Goal: Task Accomplishment & Management: Manage account settings

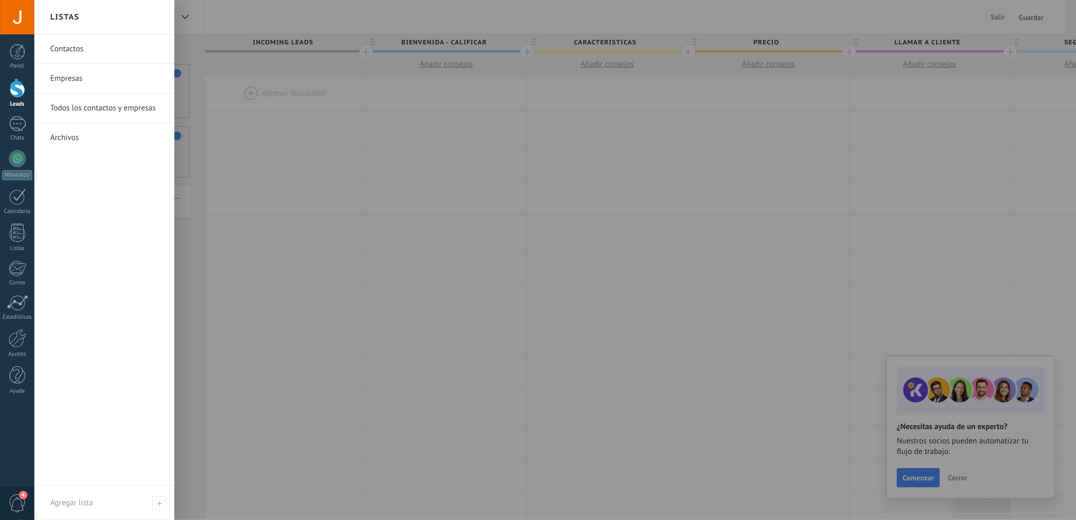
click at [298, 208] on div at bounding box center [572, 260] width 1076 height 520
click at [11, 120] on div at bounding box center [17, 123] width 17 height 15
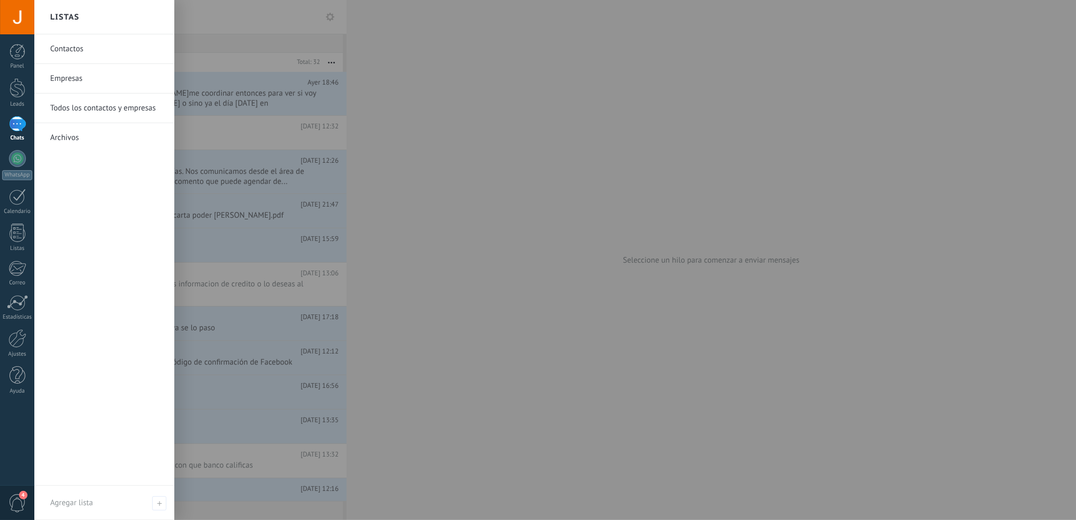
click at [428, 158] on div at bounding box center [572, 260] width 1076 height 520
click at [401, 177] on div at bounding box center [572, 260] width 1076 height 520
drag, startPoint x: 401, startPoint y: 177, endPoint x: 340, endPoint y: 167, distance: 62.1
click at [340, 167] on div at bounding box center [572, 260] width 1076 height 520
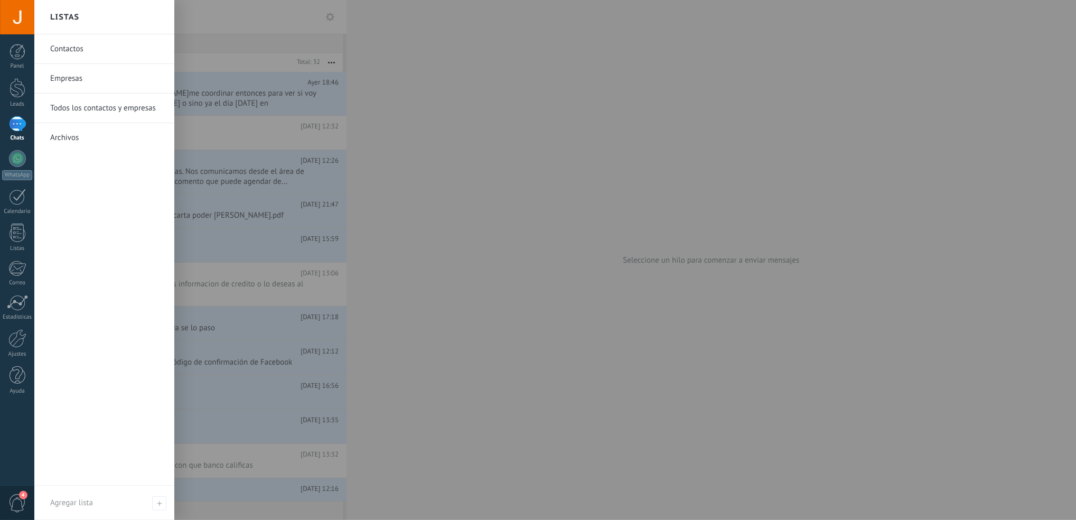
click at [128, 285] on div "Contactos Empresas Todos los contactos y empresas Archivos" at bounding box center [104, 259] width 140 height 451
click at [407, 246] on div at bounding box center [572, 260] width 1076 height 520
click at [327, 16] on div at bounding box center [572, 260] width 1076 height 520
click at [328, 16] on div at bounding box center [572, 260] width 1076 height 520
click at [79, 366] on div "Contactos Empresas Todos los contactos y empresas Archivos" at bounding box center [104, 259] width 140 height 451
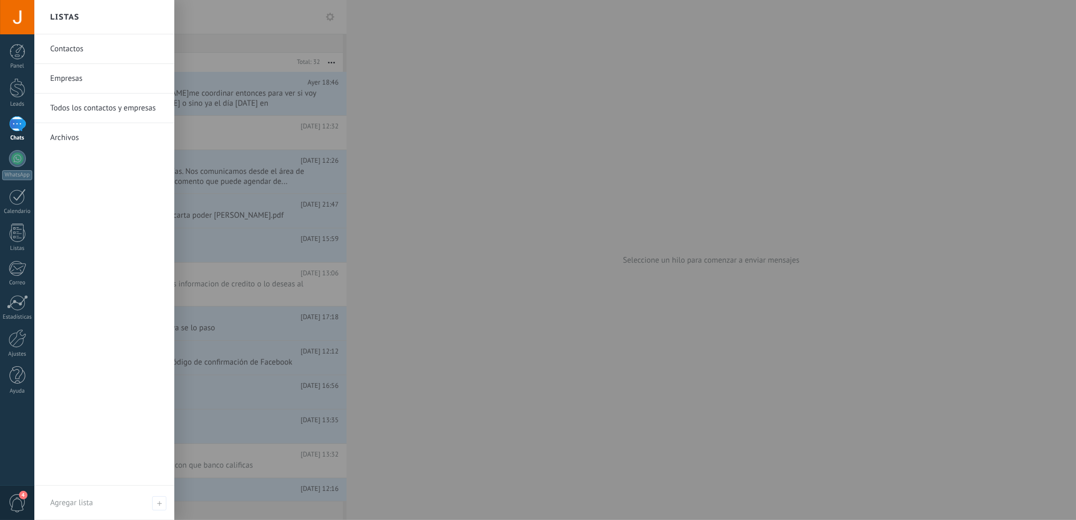
click at [355, 64] on div at bounding box center [572, 260] width 1076 height 520
click at [326, 13] on div at bounding box center [572, 260] width 1076 height 520
click at [415, 118] on div at bounding box center [572, 260] width 1076 height 520
click at [225, 124] on div at bounding box center [572, 260] width 1076 height 520
click at [27, 64] on div "Panel" at bounding box center [17, 66] width 31 height 7
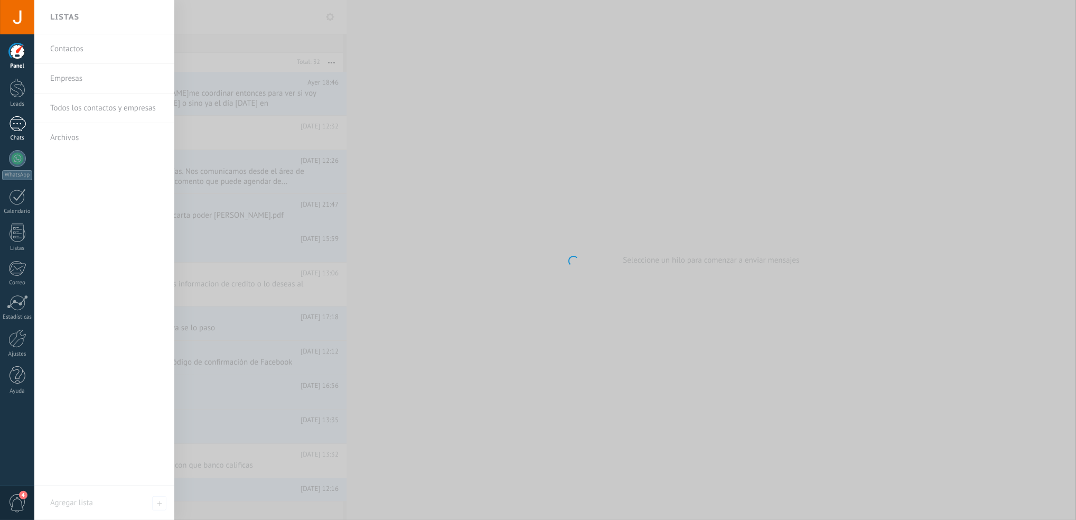
click at [21, 126] on div at bounding box center [17, 123] width 17 height 15
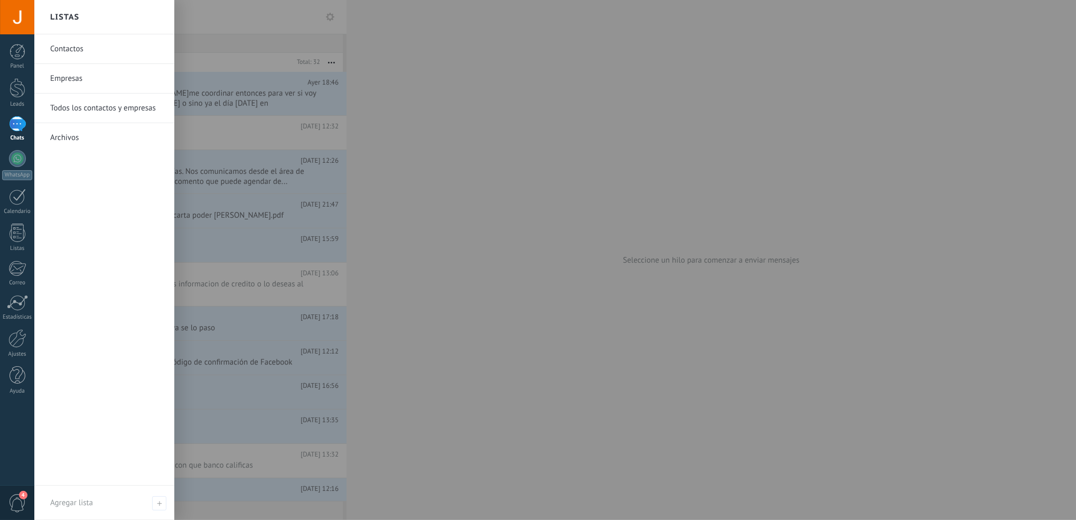
click at [425, 175] on div at bounding box center [572, 260] width 1076 height 520
click at [332, 20] on div at bounding box center [572, 260] width 1076 height 520
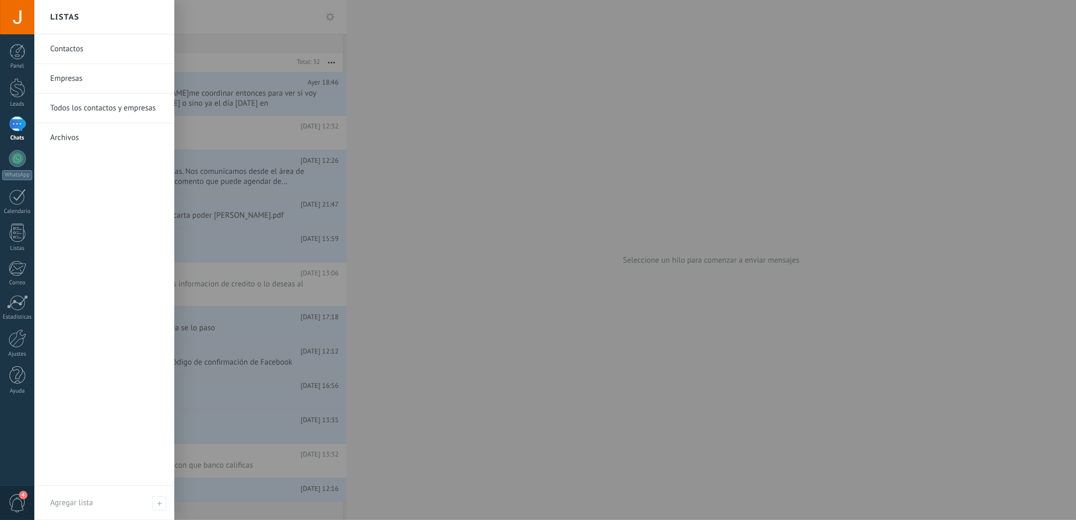
click at [332, 20] on div at bounding box center [572, 260] width 1076 height 520
click at [19, 23] on div at bounding box center [17, 17] width 34 height 34
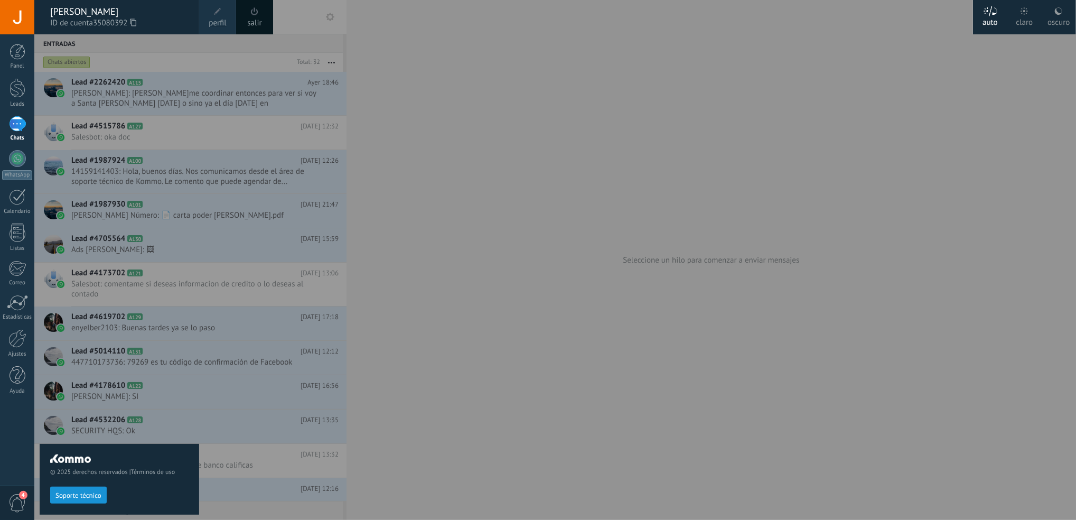
click at [163, 17] on span "ID de cuenta 35080392" at bounding box center [119, 23] width 138 height 12
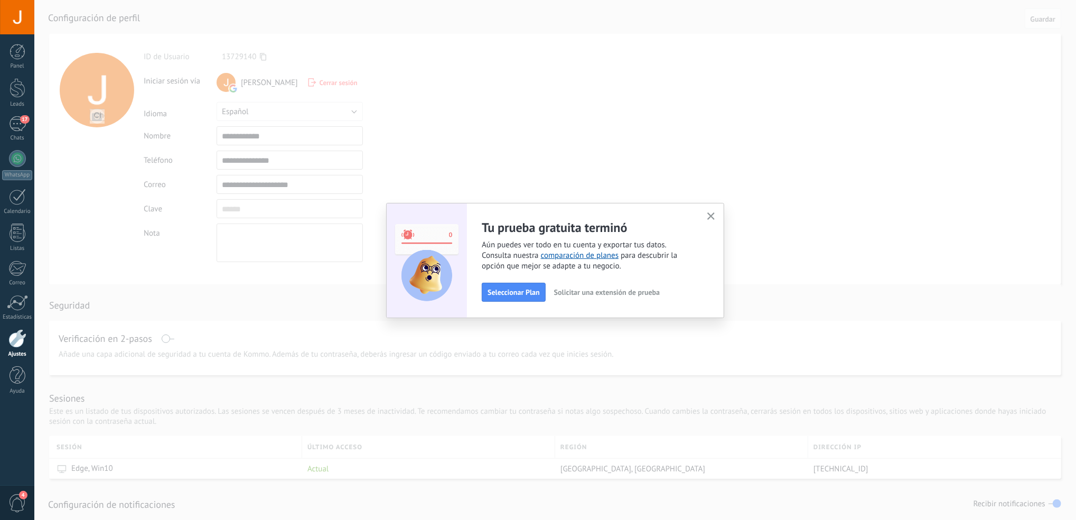
click at [710, 214] on icon "button" at bounding box center [711, 216] width 8 height 8
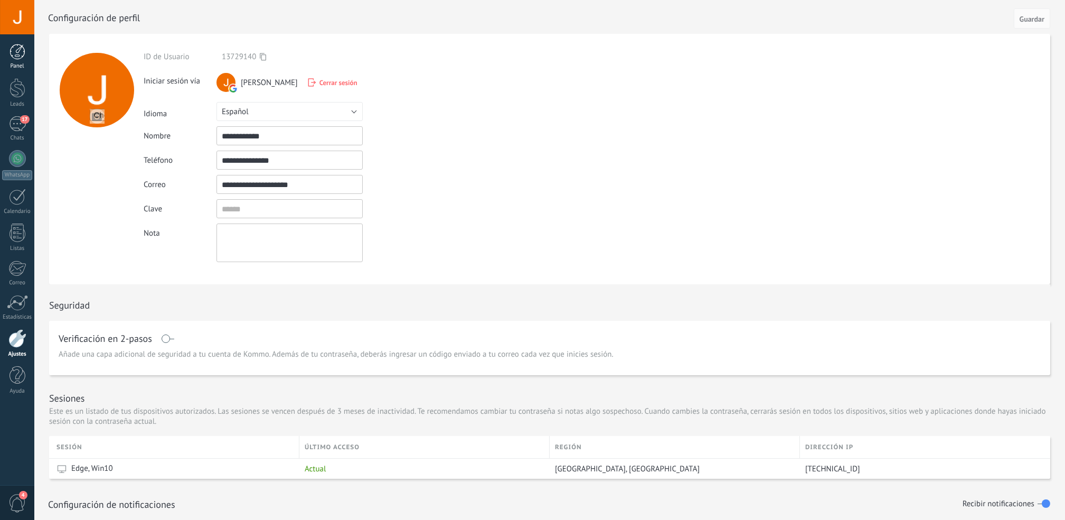
click at [21, 60] on link "Panel" at bounding box center [17, 57] width 34 height 26
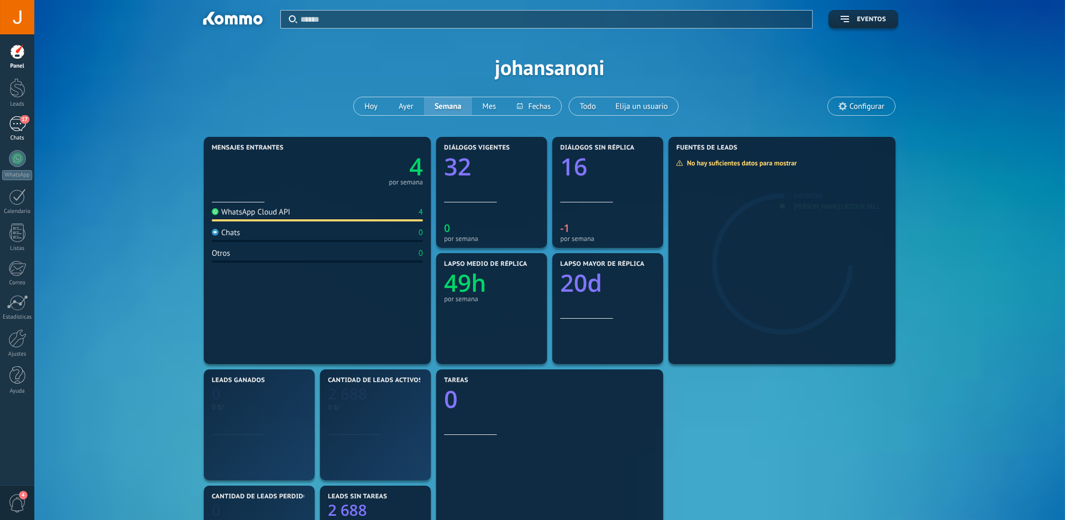
click at [18, 129] on div "17" at bounding box center [17, 123] width 17 height 15
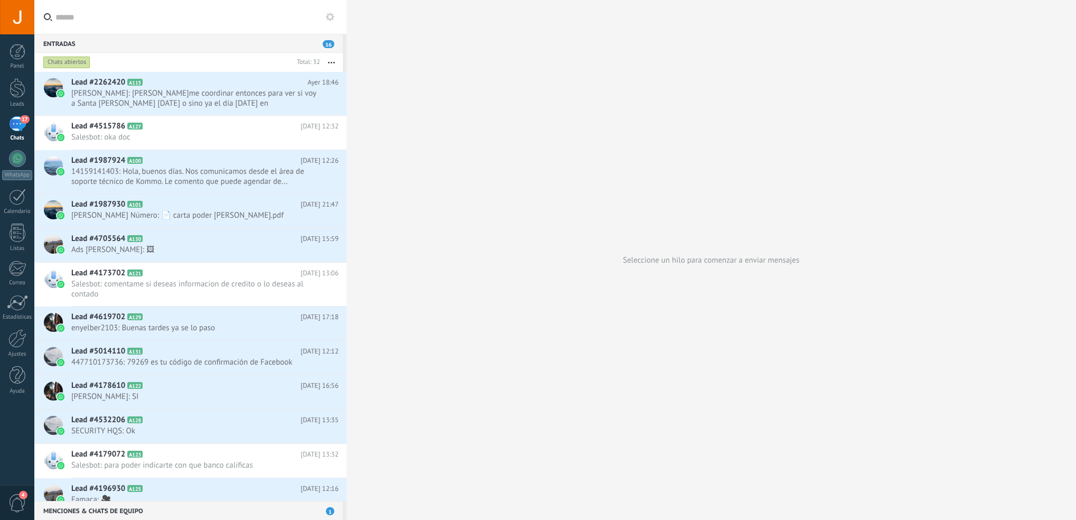
click at [494, 294] on div "Seleccione un hilo para comenzar a enviar mensajes" at bounding box center [710, 260] width 729 height 520
click at [275, 4] on input "text" at bounding box center [196, 17] width 283 height 34
click at [328, 18] on use at bounding box center [330, 17] width 8 height 8
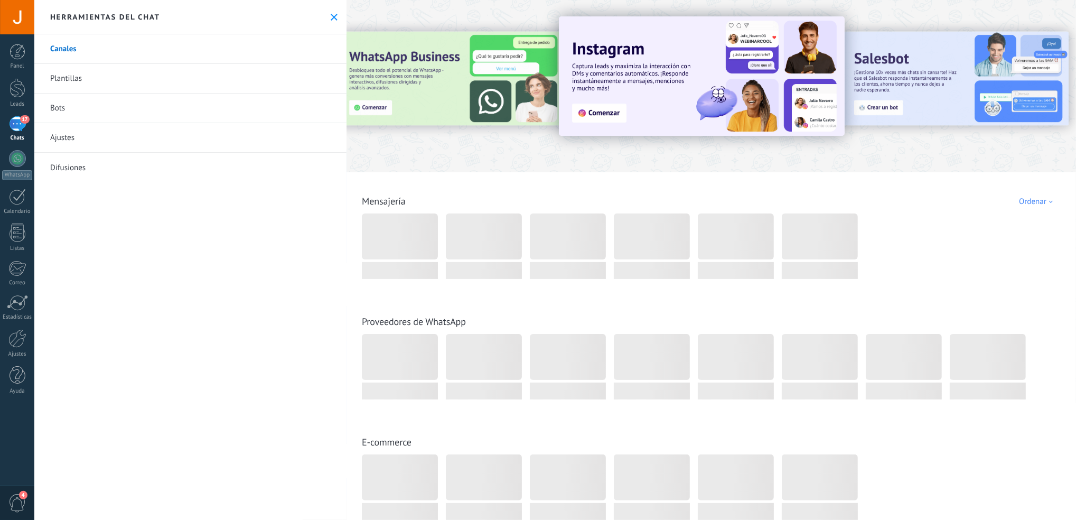
click at [322, 79] on link "Plantillas" at bounding box center [190, 79] width 312 height 30
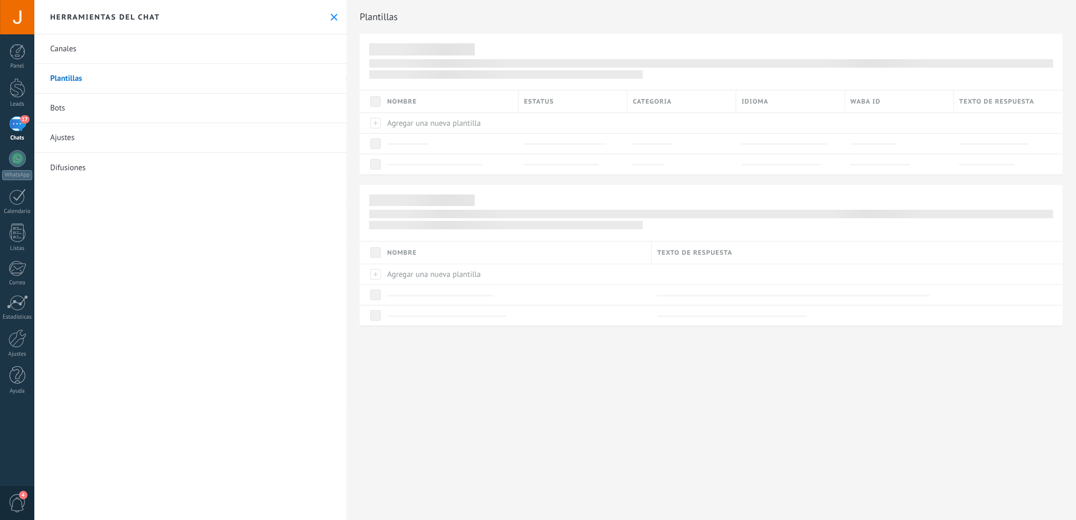
click at [410, 151] on div at bounding box center [447, 144] width 131 height 20
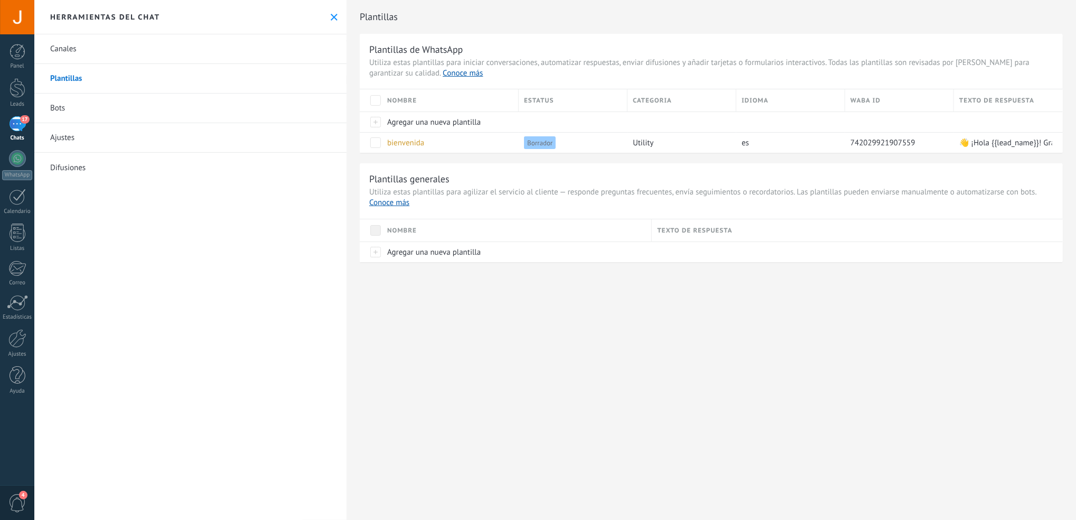
click at [15, 125] on div "17" at bounding box center [17, 123] width 17 height 15
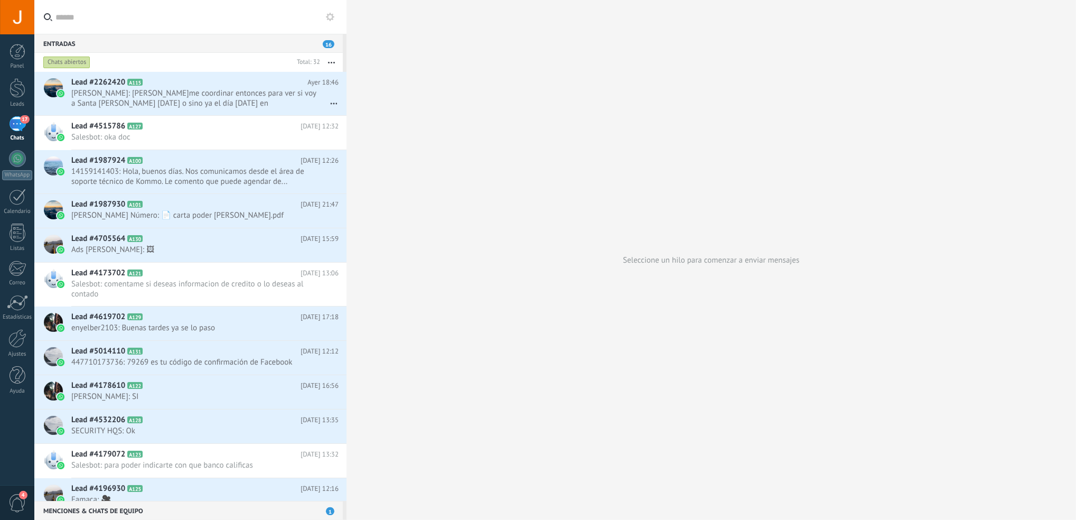
click at [327, 20] on icon at bounding box center [330, 17] width 8 height 8
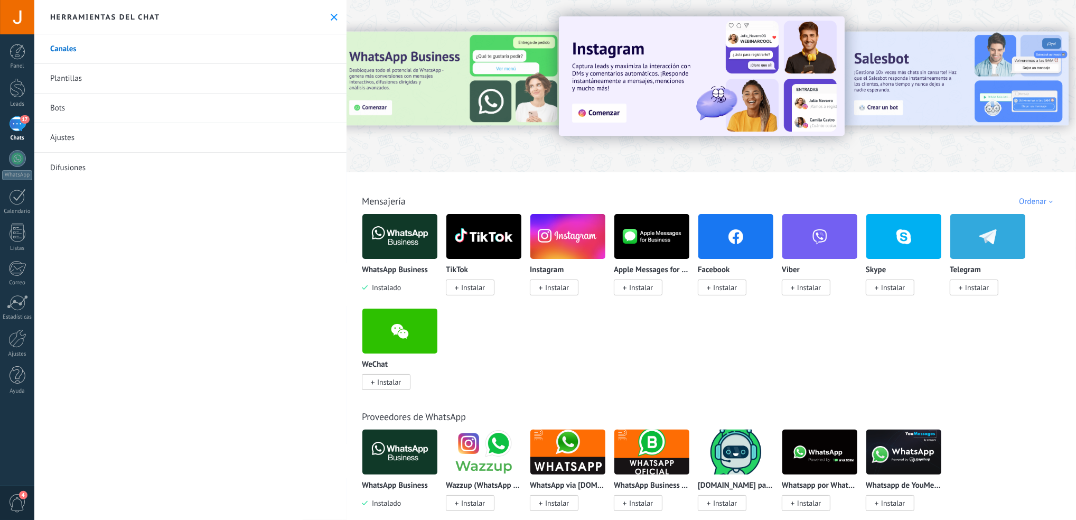
click at [161, 119] on link "Bots" at bounding box center [190, 108] width 312 height 30
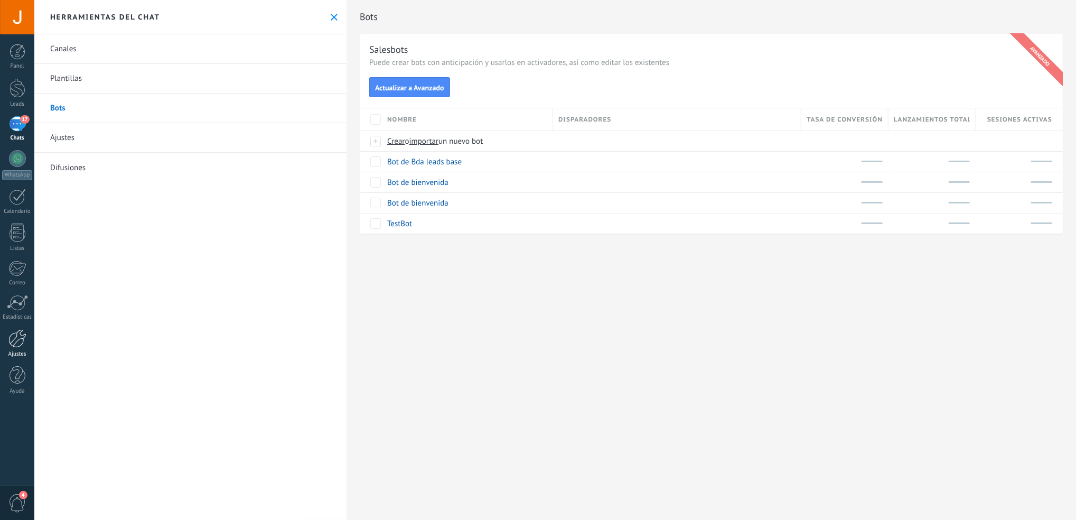
click at [17, 339] on div at bounding box center [17, 338] width 18 height 18
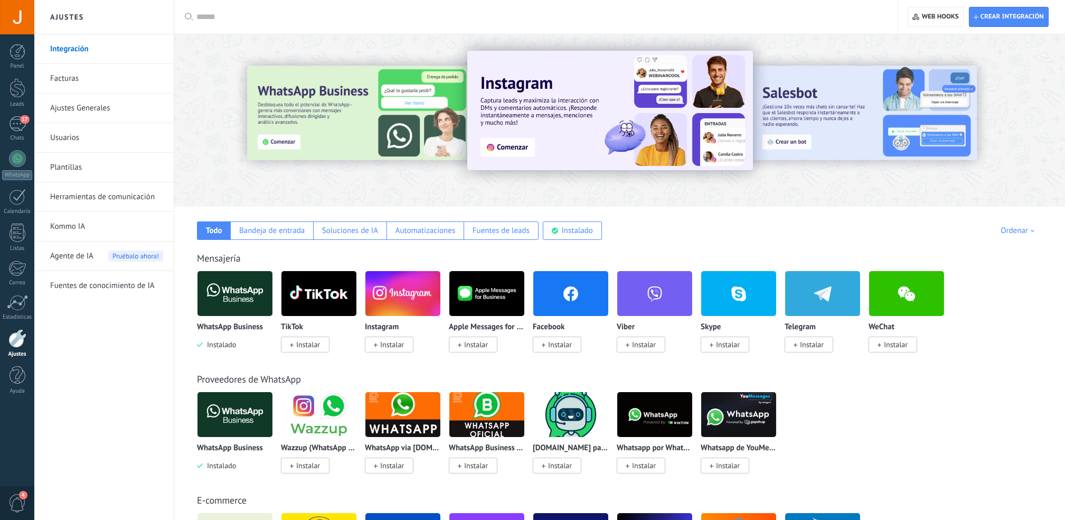
click at [82, 70] on link "Facturas" at bounding box center [106, 79] width 113 height 30
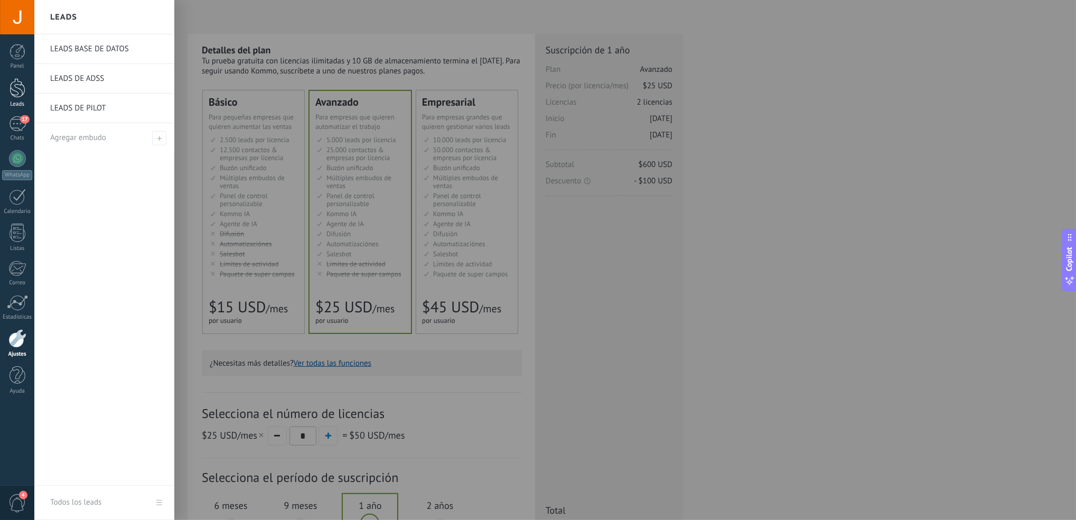
click at [23, 91] on div at bounding box center [18, 88] width 16 height 20
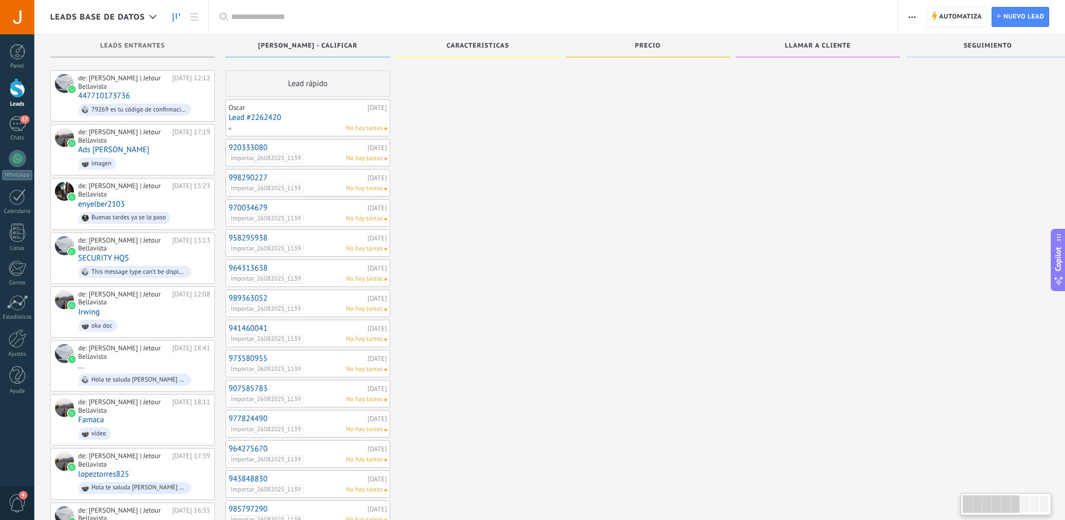
click at [191, 108] on span "79269 es tu código de confirmación de Facebook" at bounding box center [144, 109] width 132 height 16
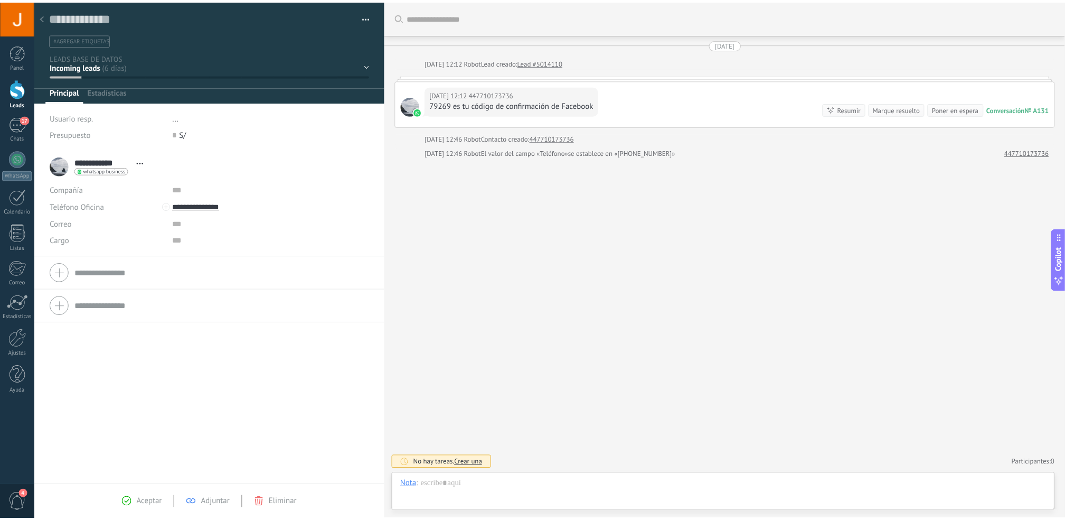
scroll to position [15, 0]
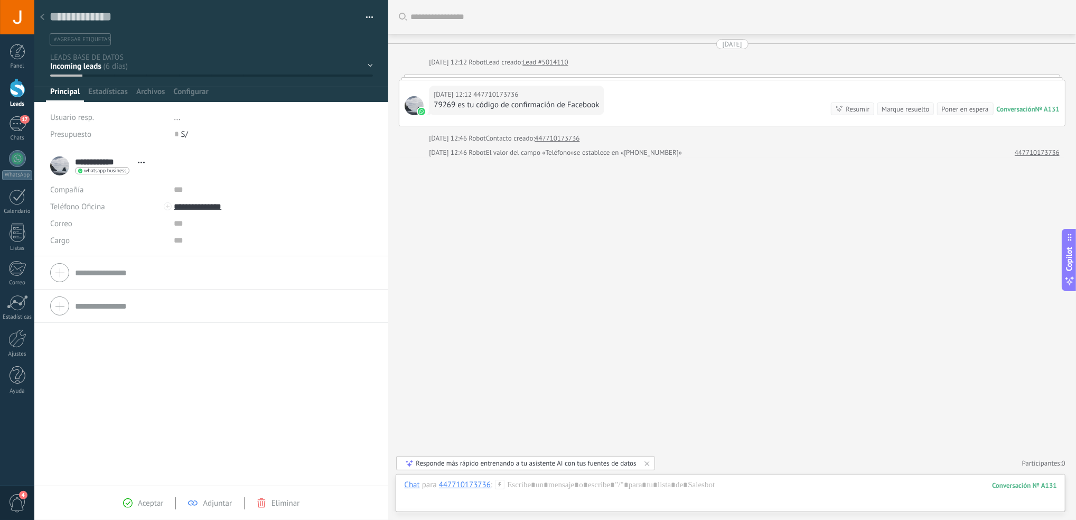
click at [472, 250] on div "Buscar Carga más 03.09.2025 03.09.2025 12:12 Robot Lead creado: Lead #5014110 0…" at bounding box center [732, 260] width 688 height 520
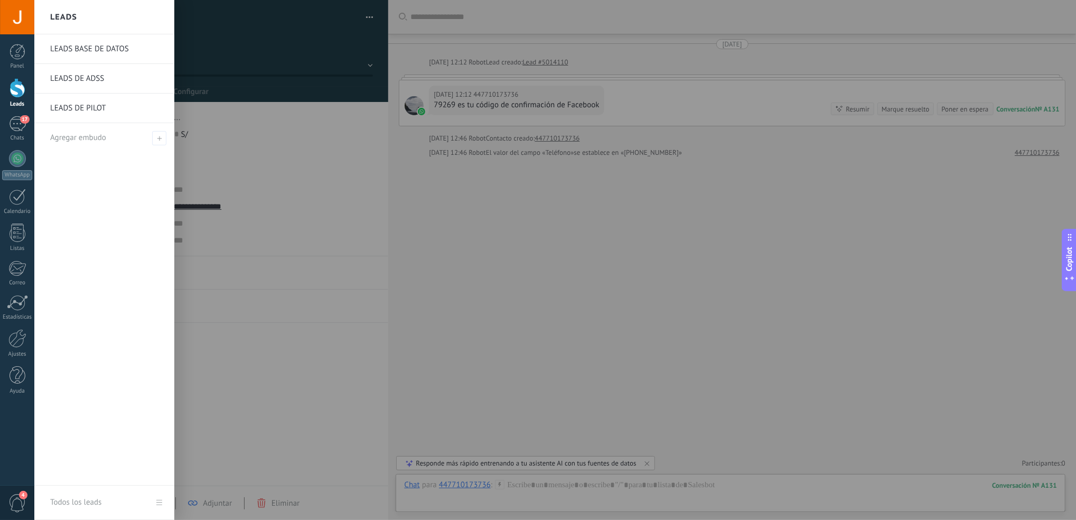
click at [21, 85] on div at bounding box center [18, 88] width 16 height 20
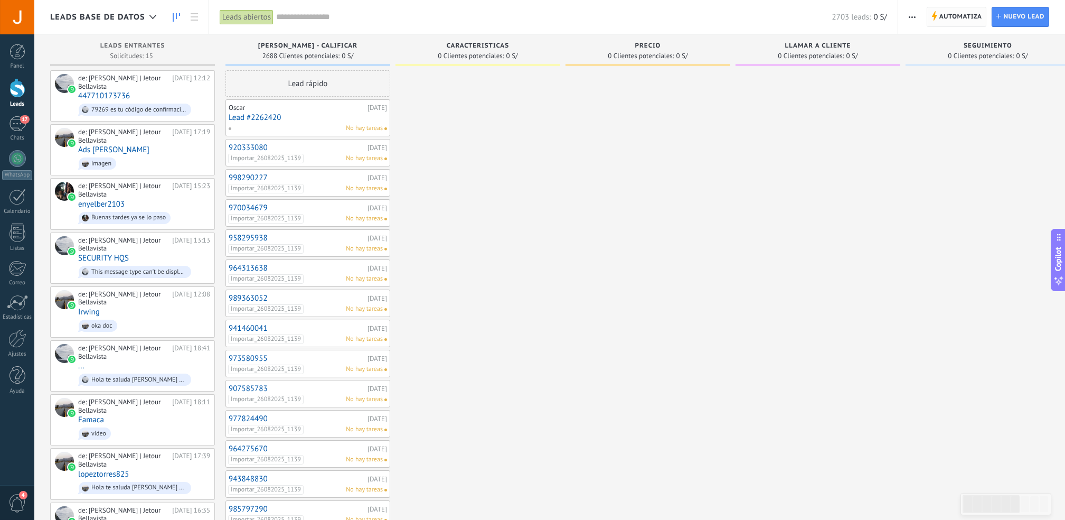
click at [953, 19] on span "Automatiza" at bounding box center [960, 16] width 43 height 19
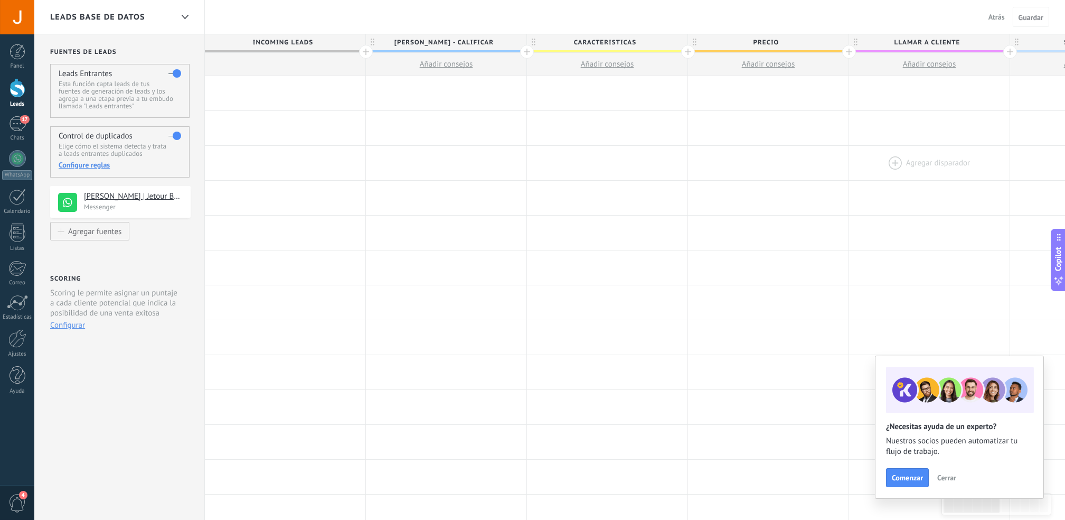
click at [862, 166] on div at bounding box center [929, 163] width 161 height 34
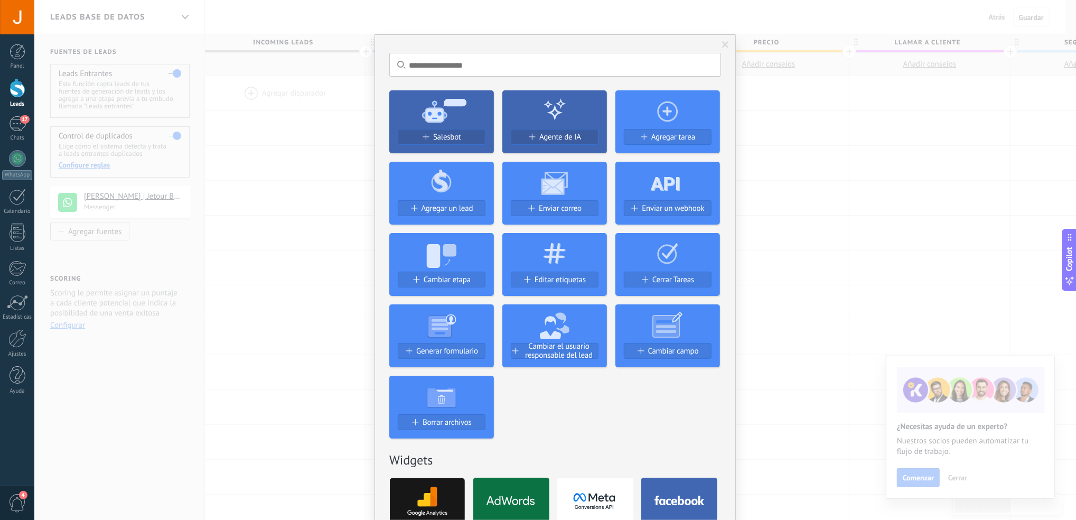
click at [866, 228] on div "No hay resultados Salesbot Agente de IA Agregar tarea Agregar un lead Enviar co…" at bounding box center [554, 260] width 1041 height 520
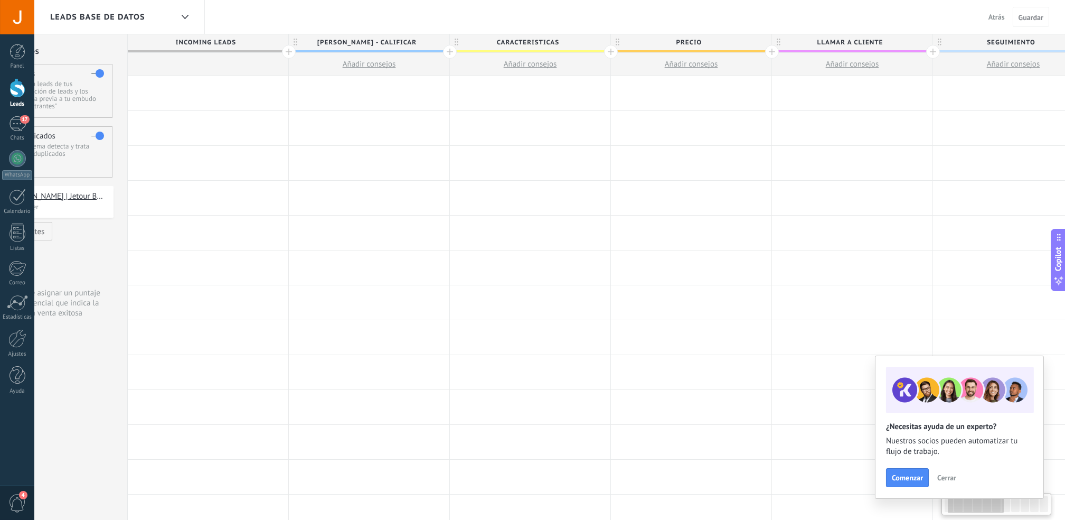
scroll to position [0, 74]
click at [15, 125] on div "17" at bounding box center [17, 123] width 17 height 15
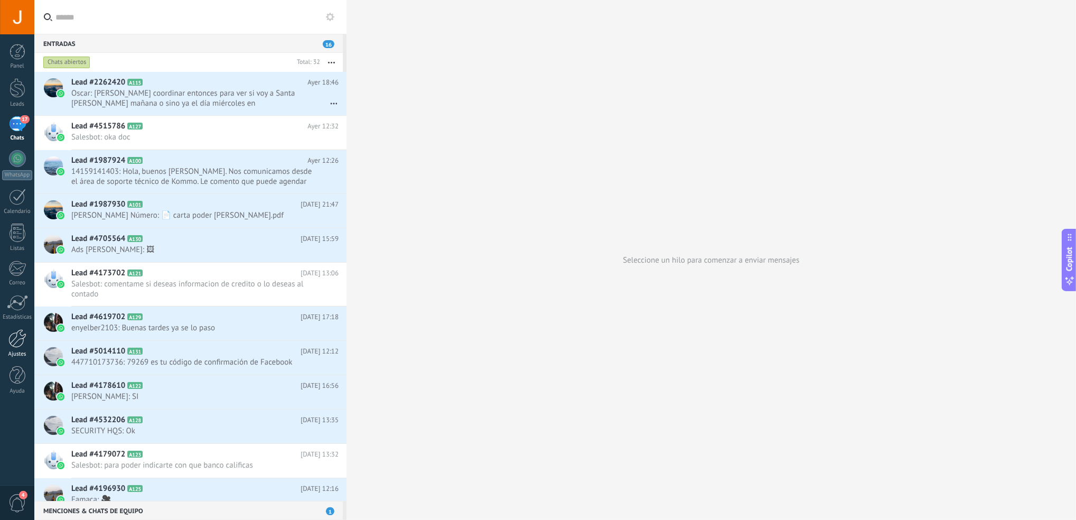
click at [18, 345] on div at bounding box center [17, 338] width 18 height 18
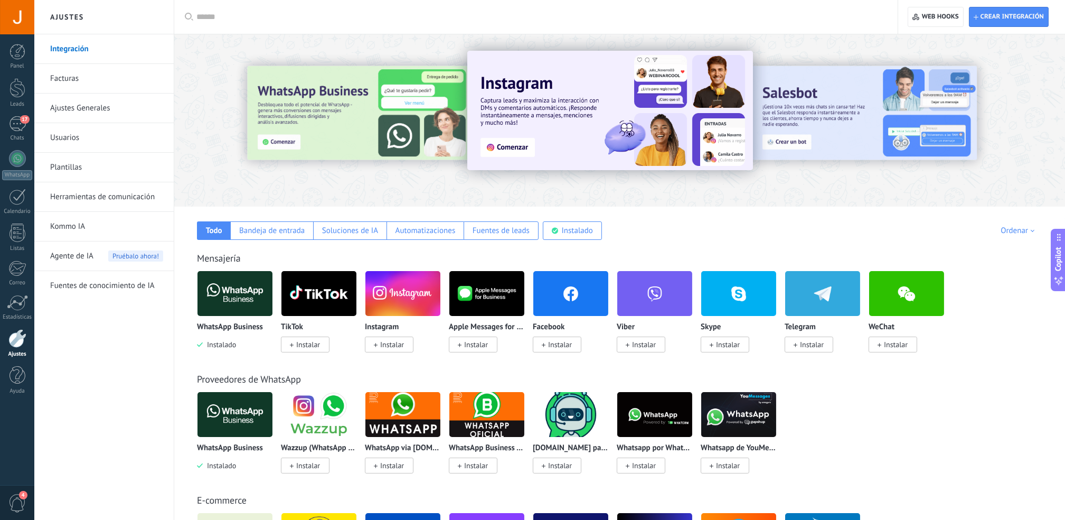
click at [87, 78] on link "Facturas" at bounding box center [106, 79] width 113 height 30
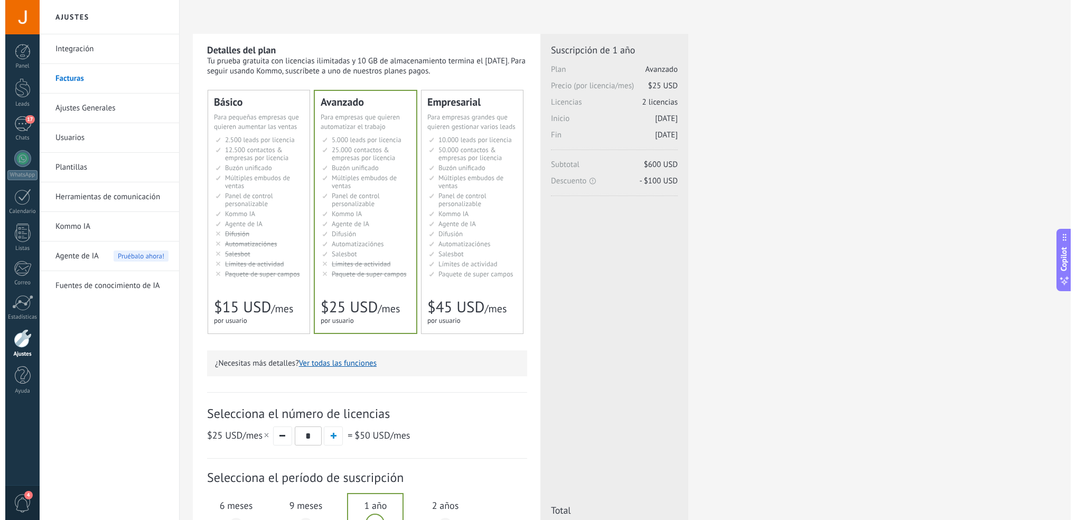
scroll to position [157, 0]
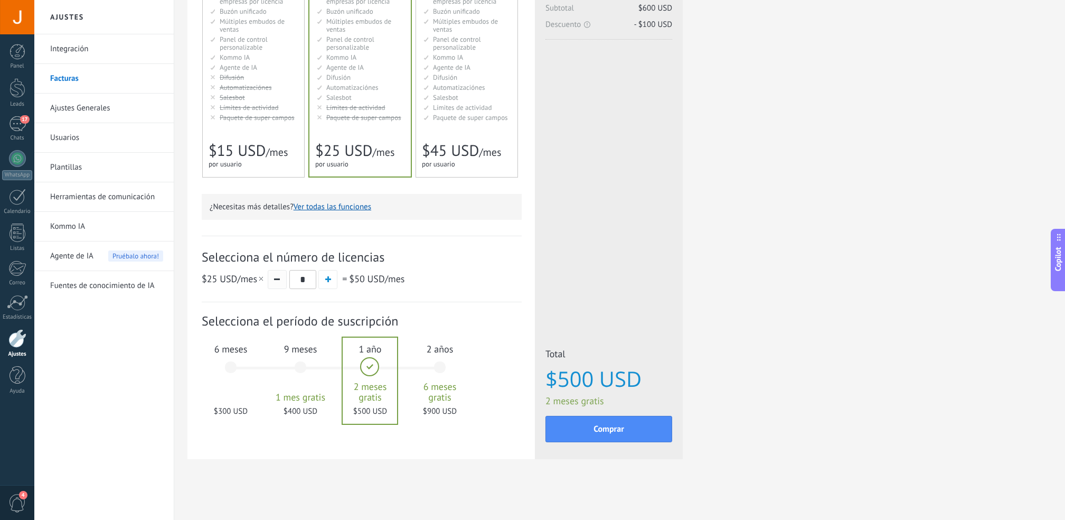
click at [278, 280] on span "button" at bounding box center [277, 279] width 6 height 2
type input "*"
click at [23, 17] on div at bounding box center [17, 17] width 34 height 34
